Goal: Task Accomplishment & Management: Use online tool/utility

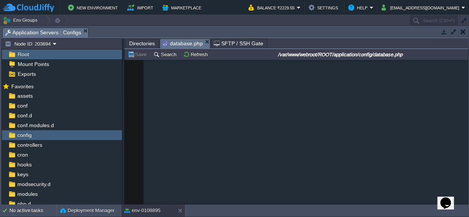
scroll to position [687, 0]
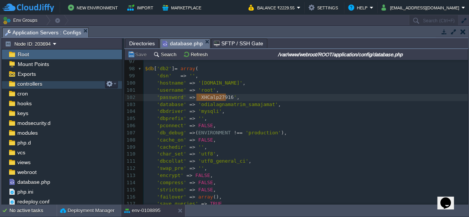
click at [30, 84] on span "controllers" at bounding box center [30, 83] width 28 height 7
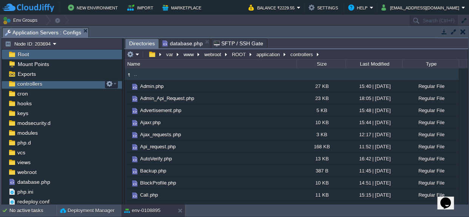
click at [30, 84] on span "controllers" at bounding box center [30, 83] width 28 height 7
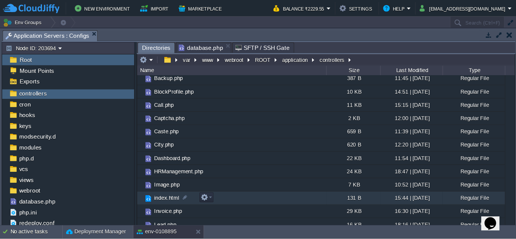
scroll to position [103, 0]
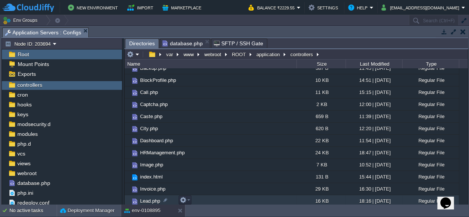
click at [141, 199] on span "Lead.php" at bounding box center [150, 201] width 22 height 6
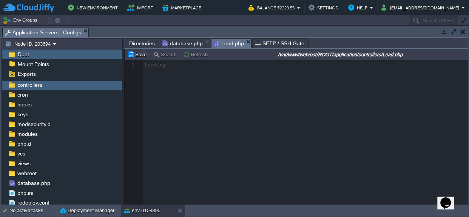
click at [141, 199] on div at bounding box center [297, 132] width 344 height 145
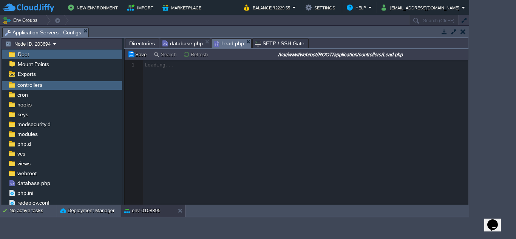
scroll to position [60, 0]
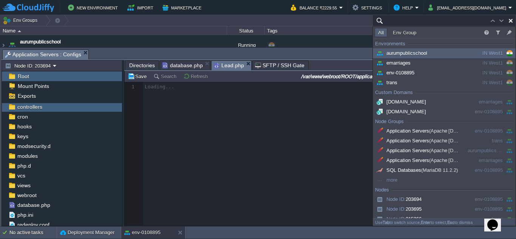
type input "Search (Ctrl+F)"
click at [248, 195] on div at bounding box center [320, 154] width 390 height 144
type input "Search (Ctrl+F)"
click at [256, 180] on div at bounding box center [320, 154] width 390 height 144
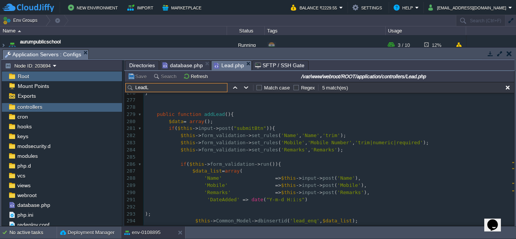
scroll to position [0, 0]
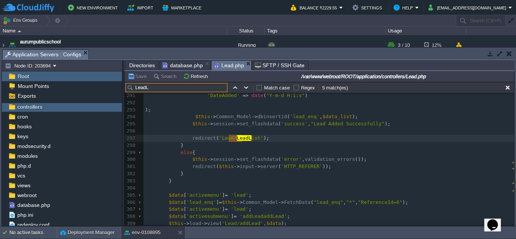
type input "LeadL"
type textarea "LeadL"
type textarea "LeadList"
click at [153, 92] on input "LeadL" at bounding box center [176, 87] width 102 height 9
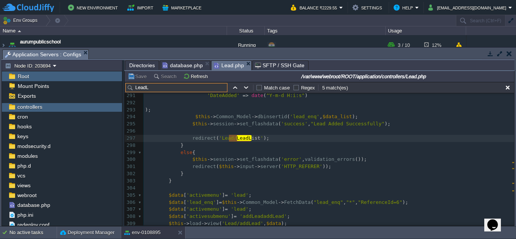
paste input "ist"
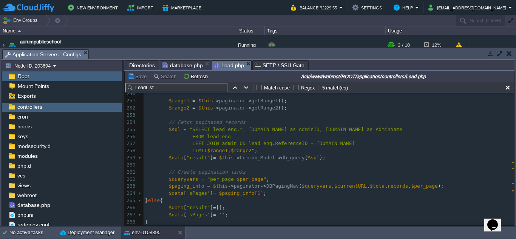
type input "LeadList"
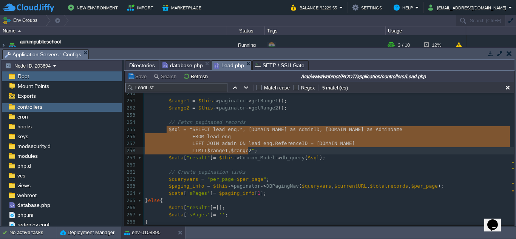
type textarea "$sql = "SELECT lead_enq.*, [DOMAIN_NAME] as AdminID, [DOMAIN_NAME] as AdminName…"
drag, startPoint x: 167, startPoint y: 129, endPoint x: 253, endPoint y: 150, distance: 89.1
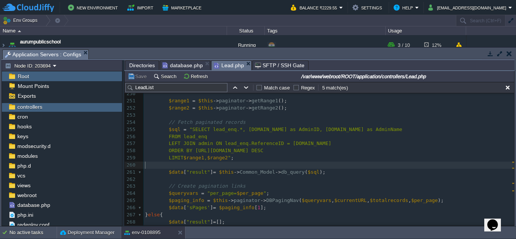
type textarea "$sql = "SELECT lead_enq.*, [DOMAIN_NAME] as AdminID, [DOMAIN_NAME] as AdminName…"
